Goal: Navigation & Orientation: Find specific page/section

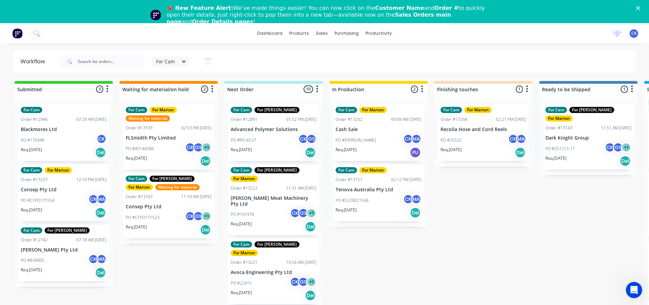
click at [287, 148] on div "Req. [DATE] Del" at bounding box center [274, 153] width 86 height 12
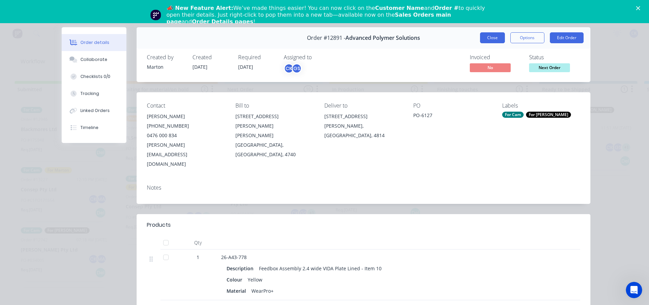
click at [490, 38] on button "Close" at bounding box center [492, 37] width 25 height 11
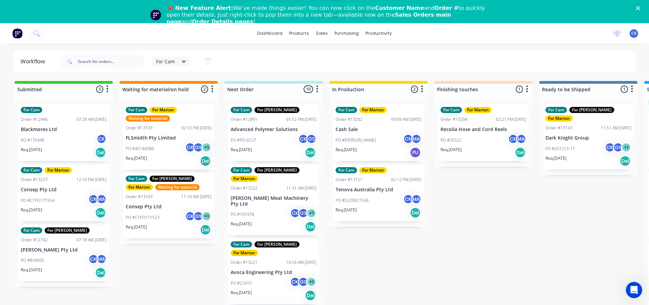
click at [255, 134] on div "PO #PO-6127 CK GS" at bounding box center [274, 140] width 86 height 13
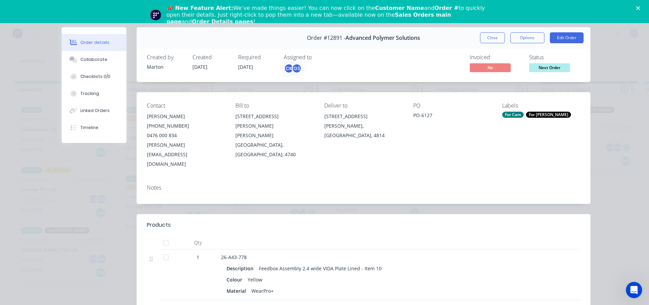
click at [380, 38] on span "Advanced Polymer Solutions" at bounding box center [382, 38] width 75 height 6
drag, startPoint x: 313, startPoint y: 35, endPoint x: 328, endPoint y: 36, distance: 14.4
click at [315, 36] on span "Order #12891 -" at bounding box center [326, 38] width 38 height 6
drag, startPoint x: 328, startPoint y: 36, endPoint x: 397, endPoint y: 36, distance: 69.5
click at [328, 36] on span "Order #12891 -" at bounding box center [326, 38] width 38 height 6
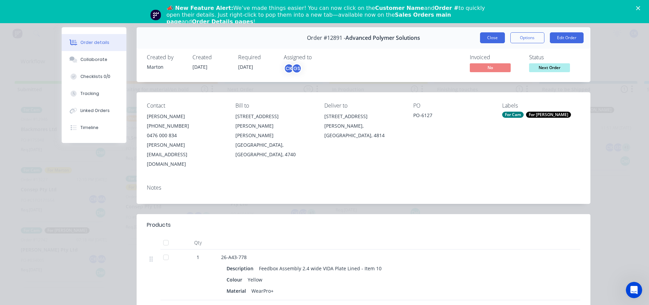
click at [481, 33] on button "Close" at bounding box center [492, 37] width 25 height 11
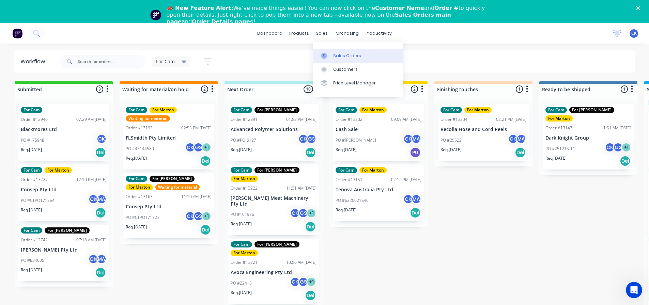
click at [323, 50] on link "Sales Orders" at bounding box center [358, 56] width 90 height 14
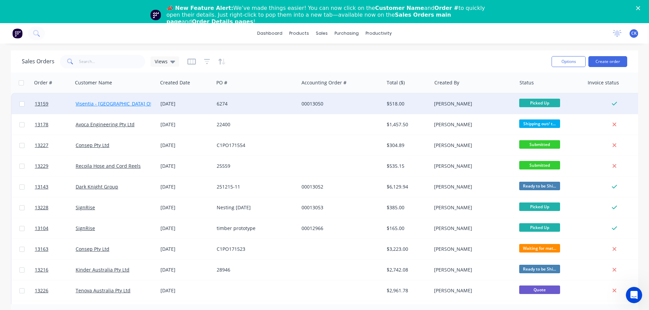
click at [92, 103] on link "Visentia - [GEOGRAPHIC_DATA] Office FXBA" at bounding box center [124, 103] width 97 height 6
click at [49, 105] on link "13159" at bounding box center [55, 104] width 41 height 20
click at [240, 109] on div "6274" at bounding box center [256, 104] width 85 height 20
click at [48, 109] on link "13159" at bounding box center [55, 104] width 41 height 20
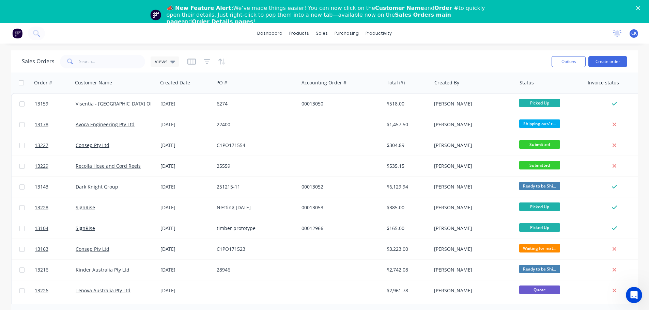
click at [640, 8] on polygon "Close" at bounding box center [638, 8] width 4 height 4
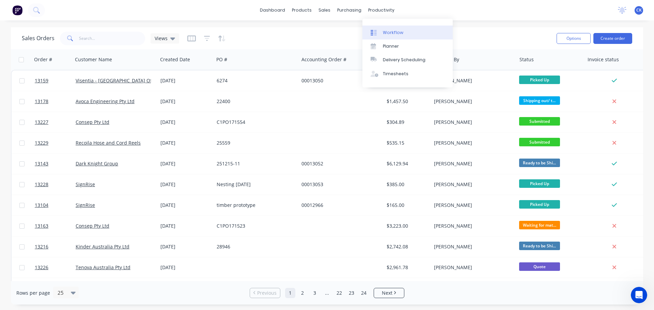
click at [392, 36] on link "Workflow" at bounding box center [407, 33] width 90 height 14
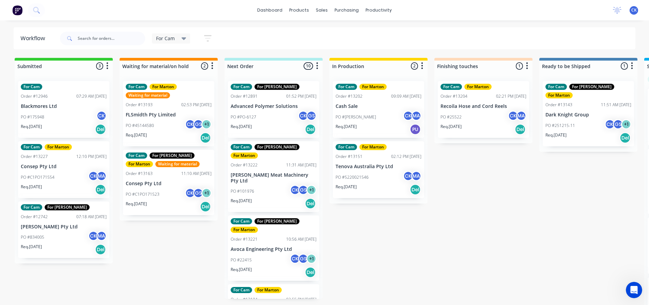
click at [275, 185] on div "PO #101976 CK GS + 1" at bounding box center [274, 191] width 86 height 13
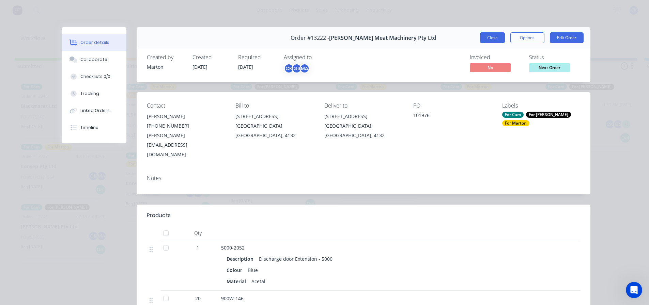
click at [493, 35] on button "Close" at bounding box center [492, 37] width 25 height 11
